Goal: Information Seeking & Learning: Learn about a topic

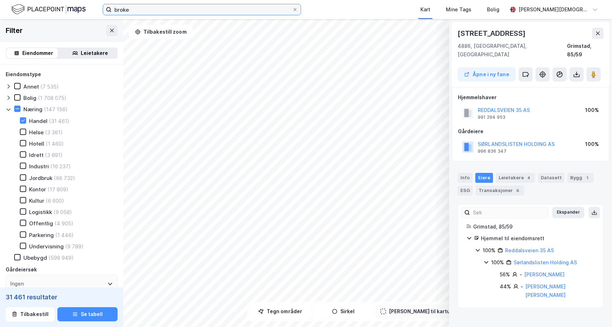
click at [131, 8] on input "broke" at bounding box center [202, 9] width 181 height 11
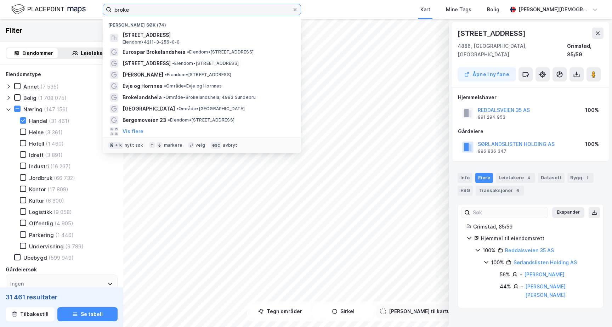
click at [131, 8] on input "broke" at bounding box center [202, 9] width 181 height 11
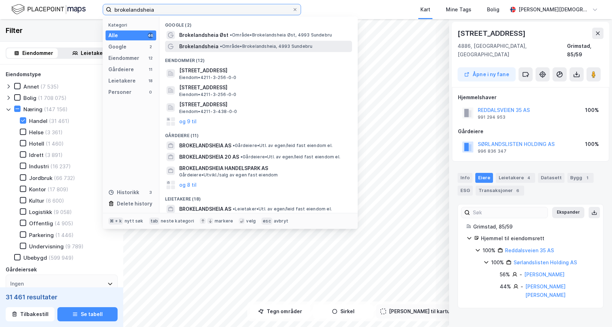
type input "brokelandsheia"
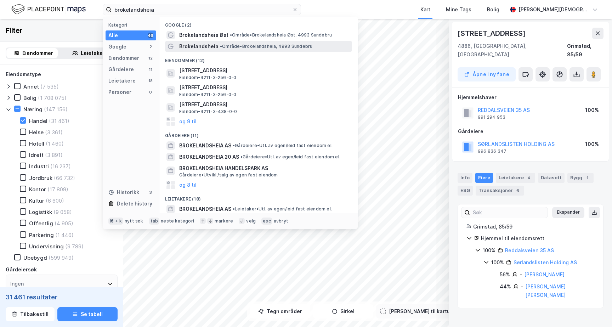
click at [226, 45] on span "• Område • Brokelandsheia, 4993 Sundebru" at bounding box center [266, 47] width 92 height 6
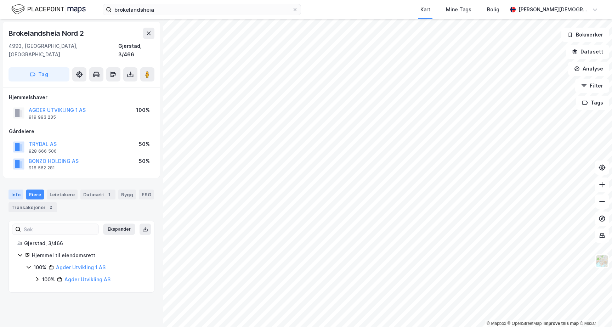
click at [19, 189] on div "Info" at bounding box center [15, 194] width 15 height 10
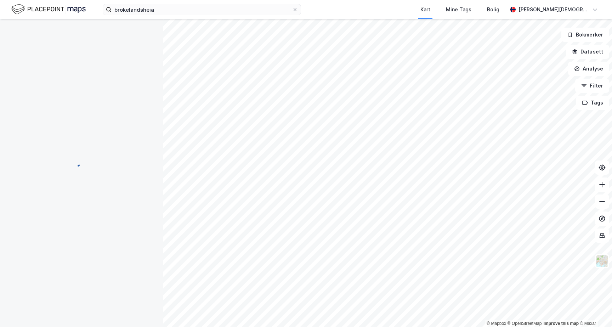
scroll to position [0, 0]
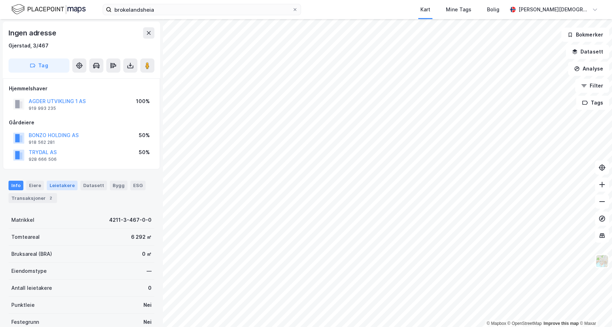
click at [53, 188] on div "Leietakere" at bounding box center [62, 185] width 31 height 9
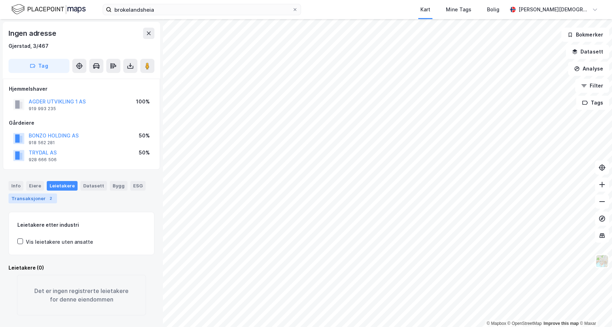
click at [41, 198] on div "Transaksjoner 2" at bounding box center [32, 198] width 49 height 10
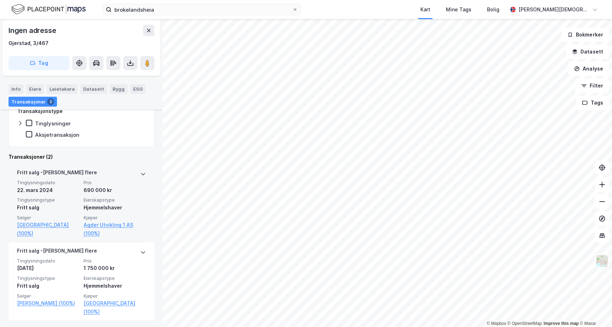
scroll to position [165, 0]
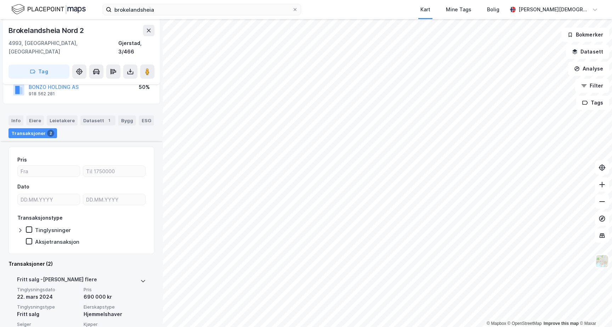
scroll to position [158, 0]
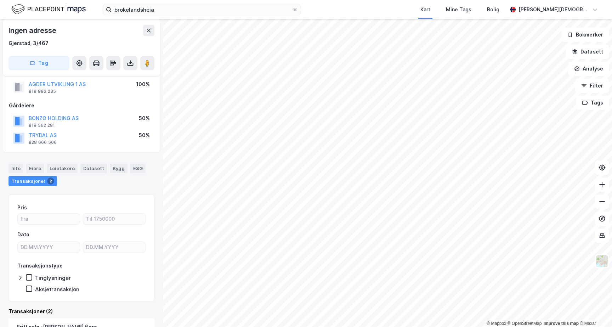
scroll to position [17, 0]
